Goal: Find contact information: Find contact information

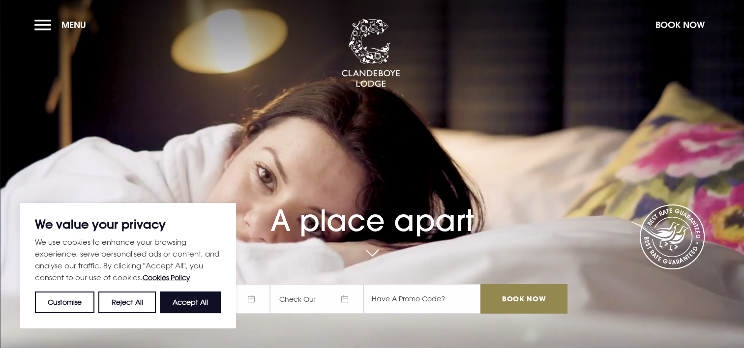
click at [173, 301] on button "Accept All" at bounding box center [190, 303] width 61 height 22
checkbox input "true"
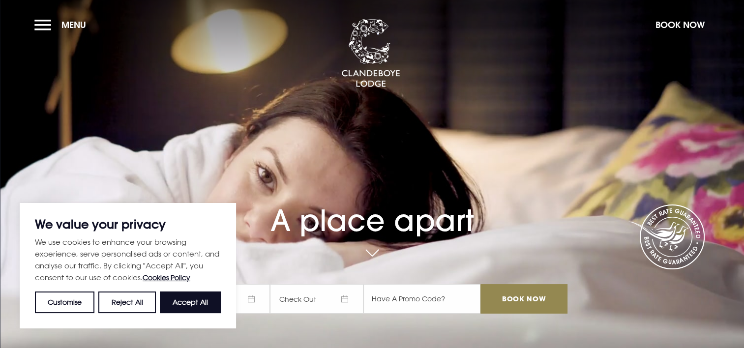
checkbox input "true"
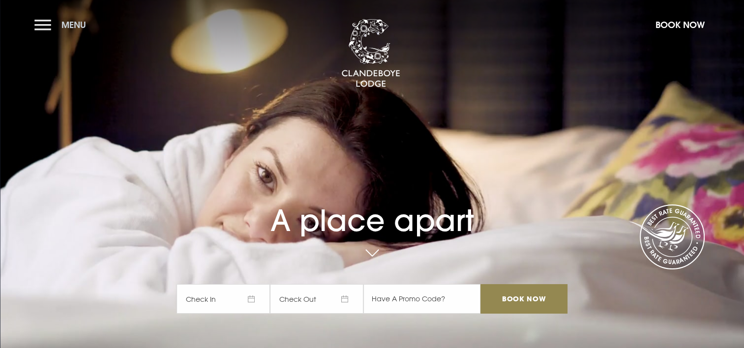
click at [37, 25] on button "Menu" at bounding box center [62, 24] width 57 height 21
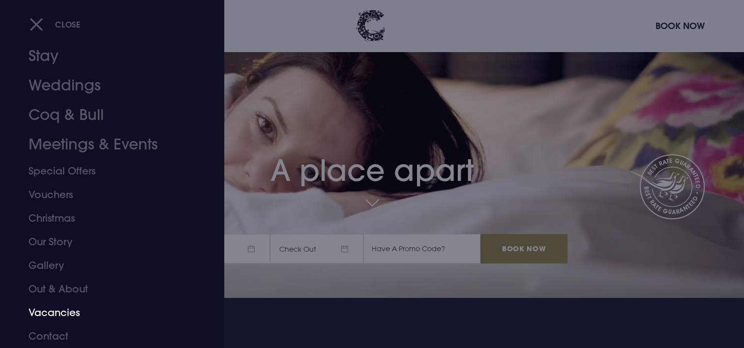
scroll to position [98, 0]
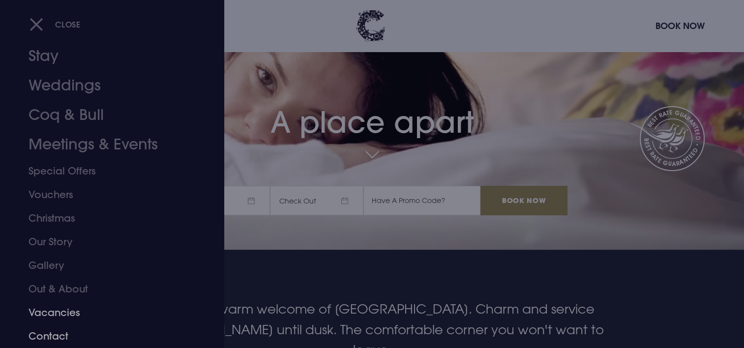
click at [57, 326] on link "Contact" at bounding box center [106, 337] width 155 height 24
